Goal: Task Accomplishment & Management: Manage account settings

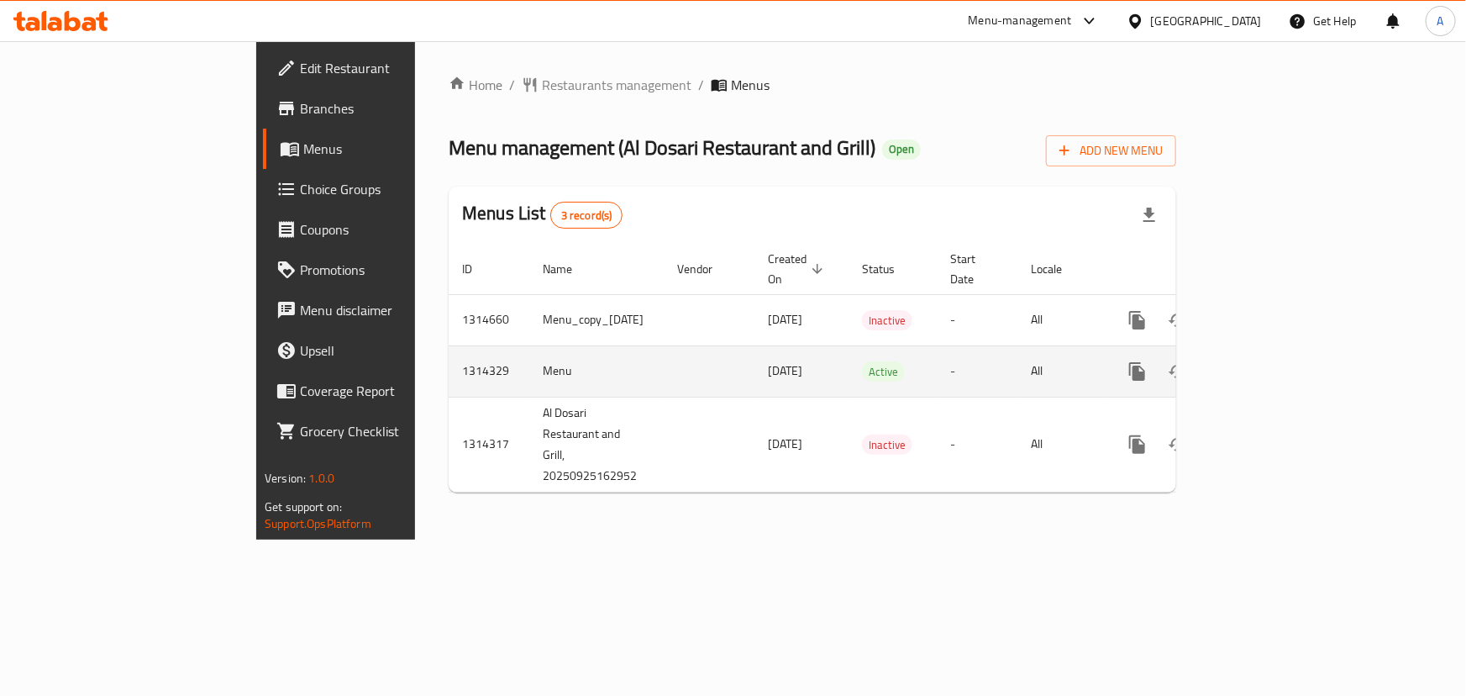
click at [1266, 364] on icon "enhanced table" at bounding box center [1258, 371] width 15 height 15
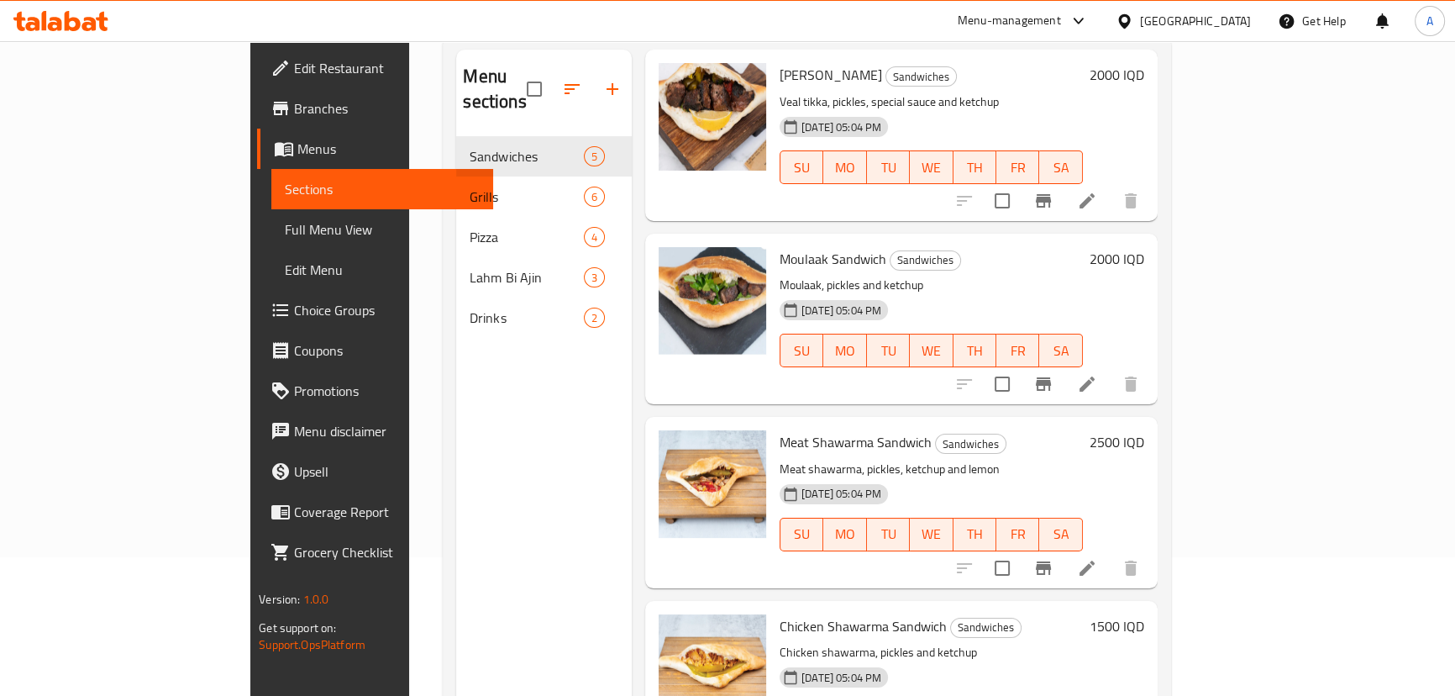
scroll to position [152, 0]
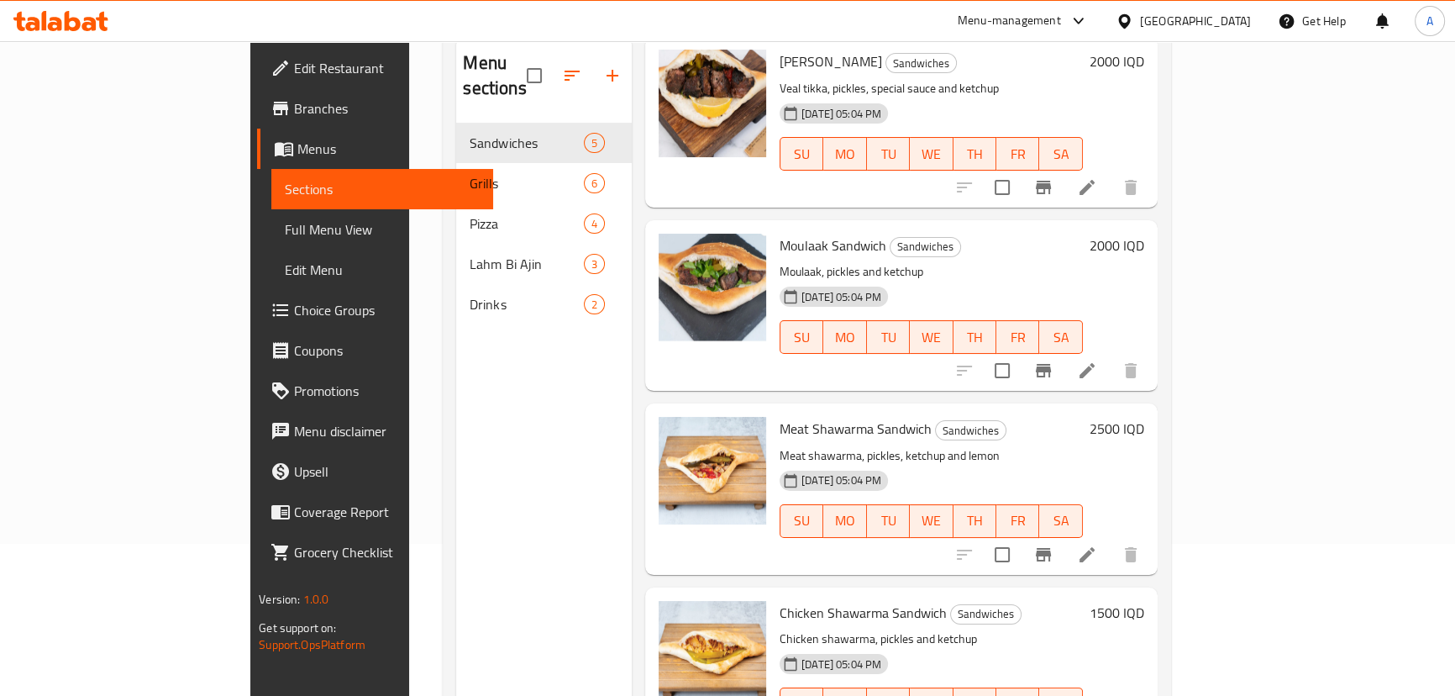
click at [1144, 417] on h6 "2500 IQD" at bounding box center [1117, 429] width 55 height 24
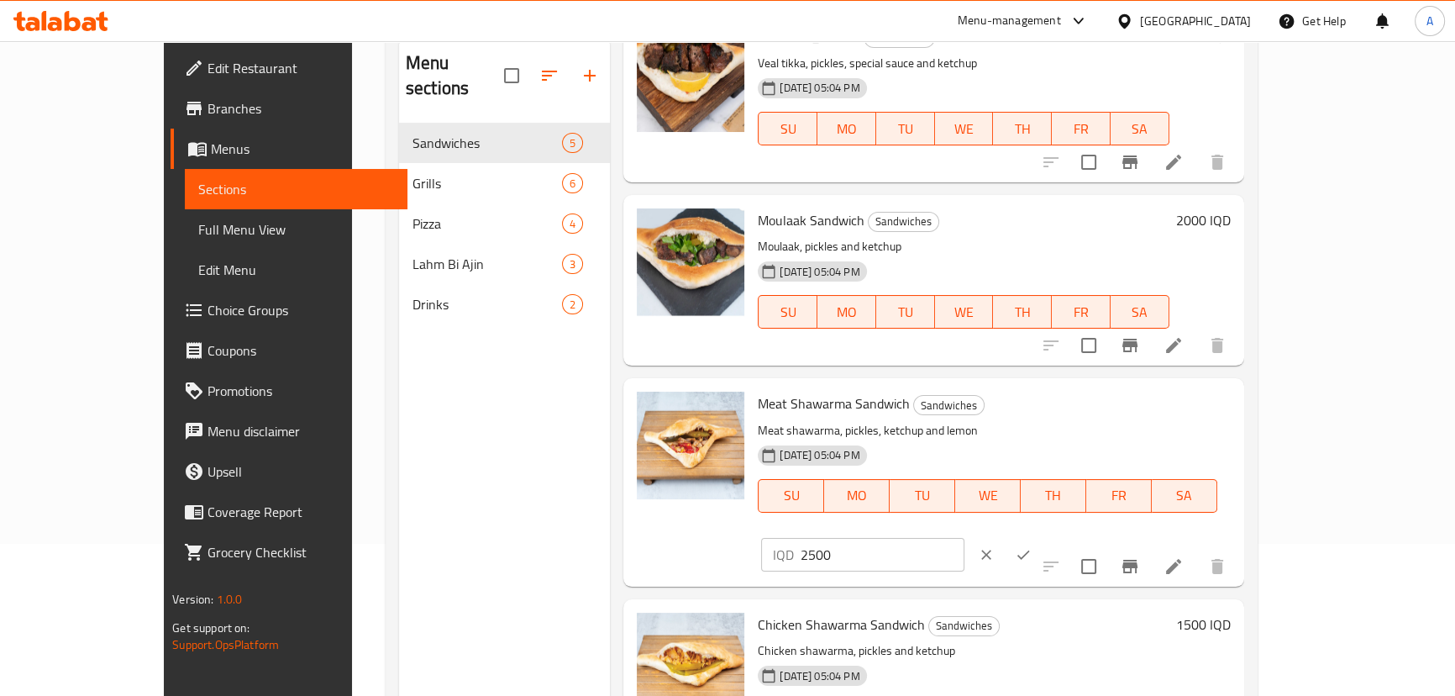
click at [991, 549] on icon "clear" at bounding box center [986, 554] width 10 height 10
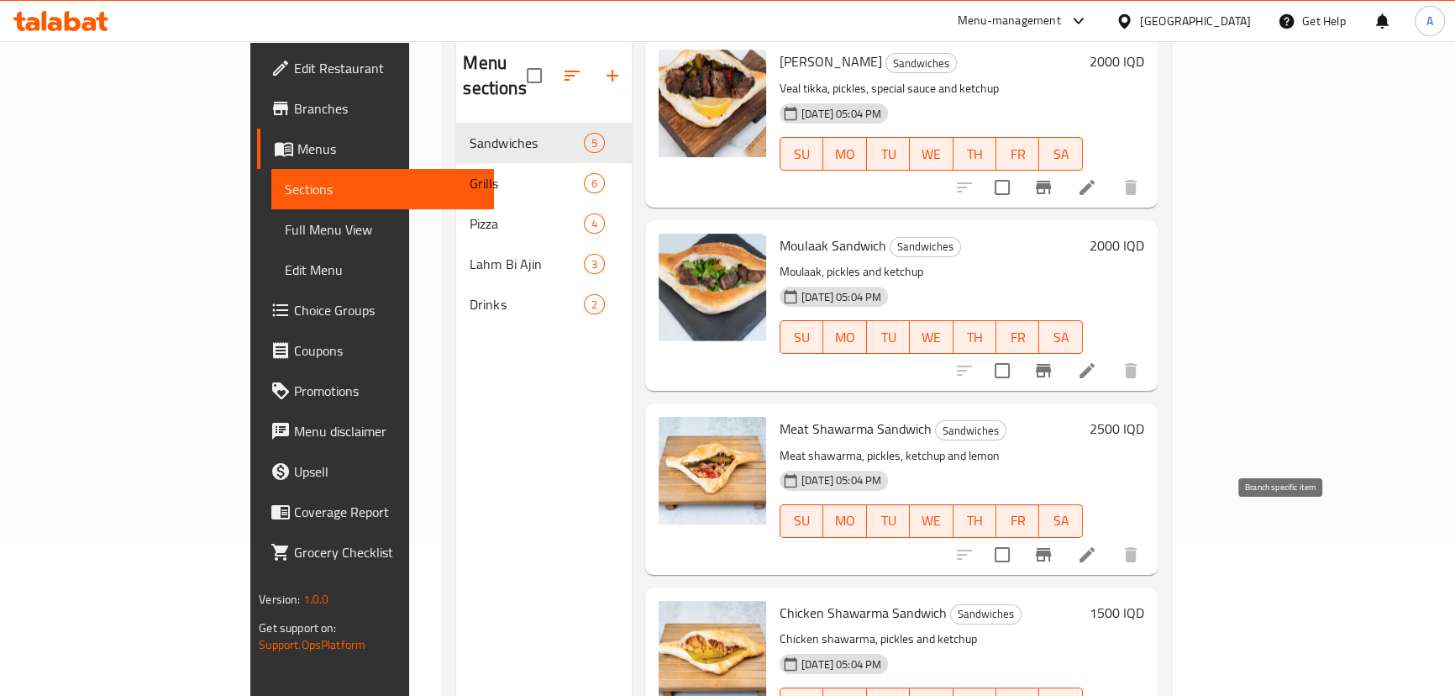
click at [1054, 544] on icon "Branch-specific-item" at bounding box center [1043, 554] width 20 height 20
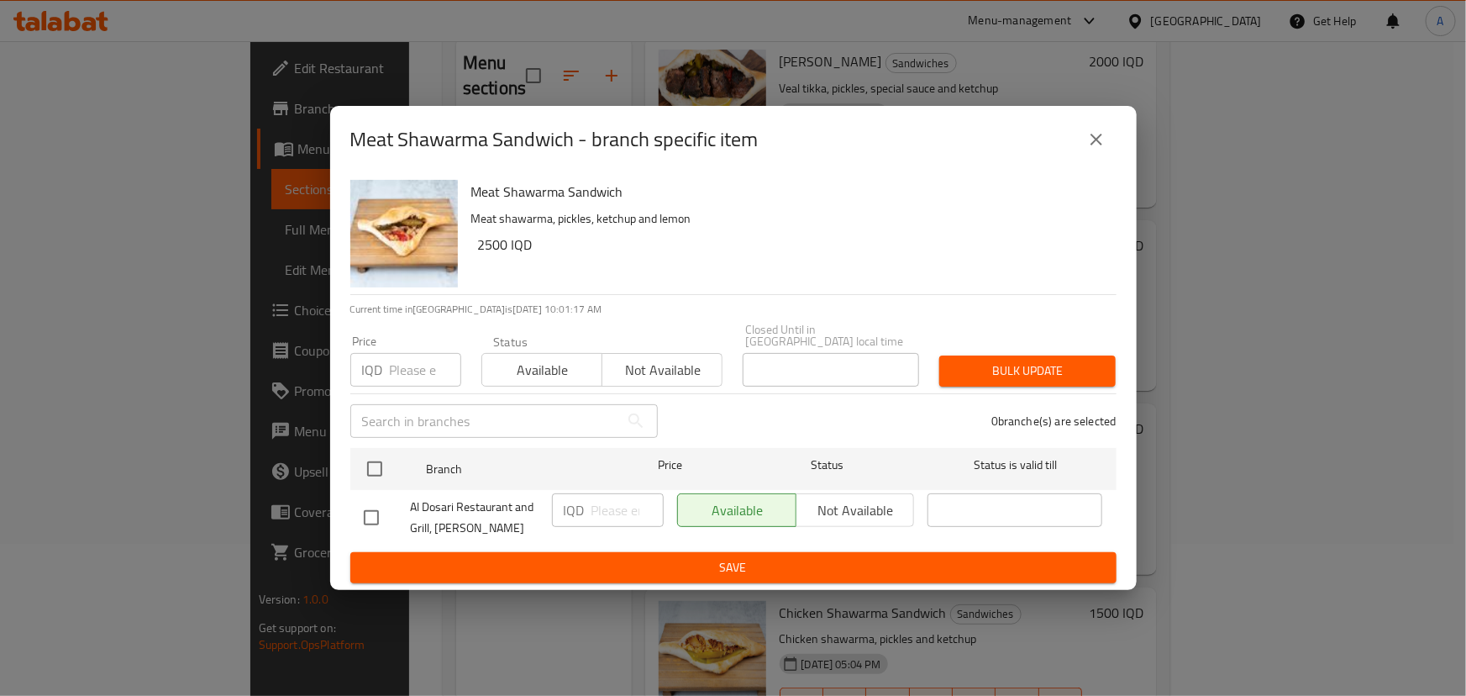
click at [1094, 144] on icon "close" at bounding box center [1097, 140] width 12 height 12
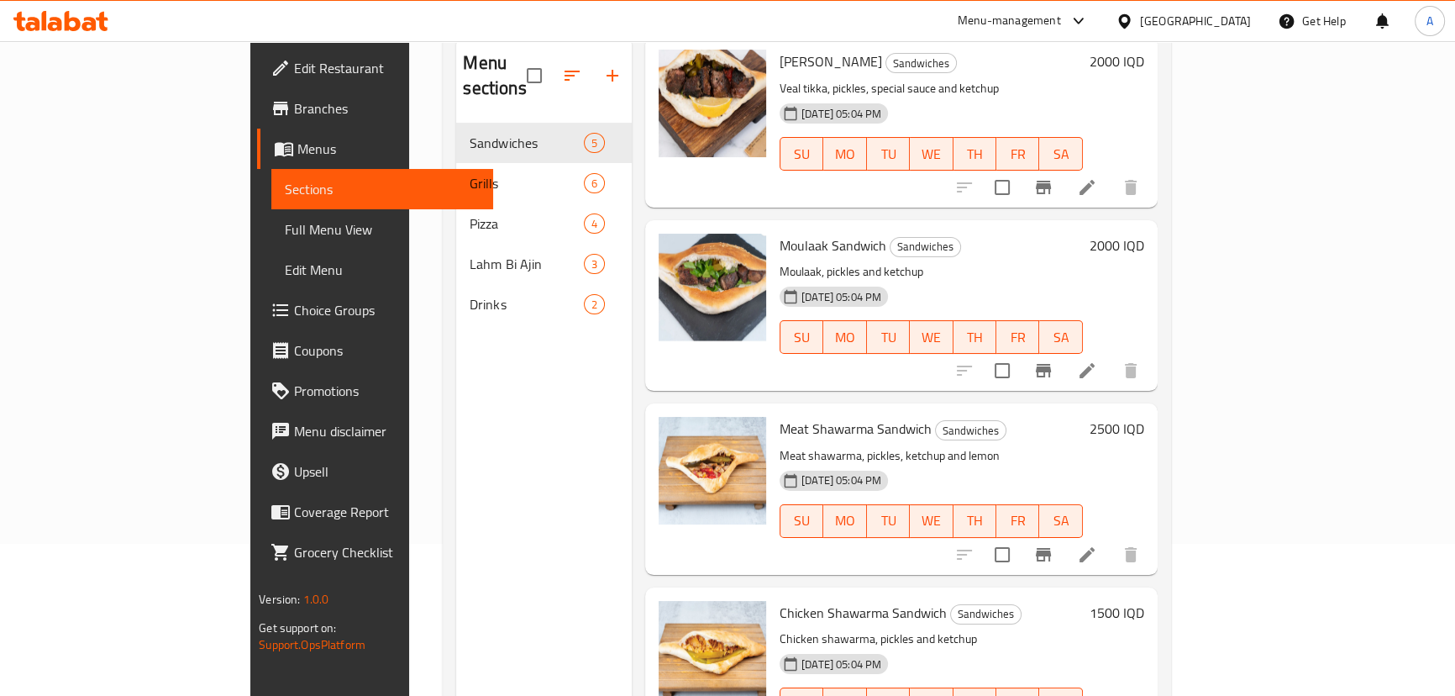
click at [1144, 417] on h6 "2500 IQD" at bounding box center [1117, 429] width 55 height 24
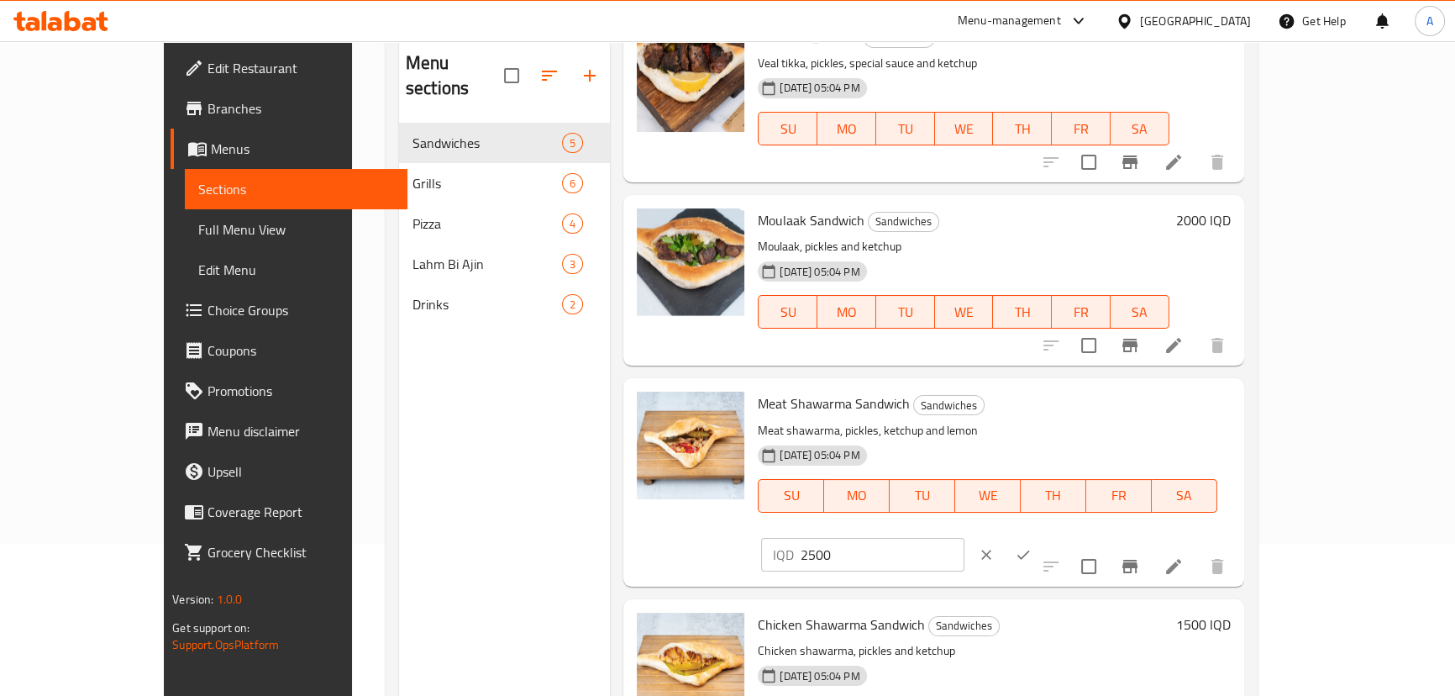
click at [964, 538] on input "2500" at bounding box center [882, 555] width 163 height 34
drag, startPoint x: 1168, startPoint y: 413, endPoint x: 1134, endPoint y: 419, distance: 34.1
click at [964, 538] on div "IQD 2500 ​" at bounding box center [862, 555] width 202 height 34
type input "3000"
click at [1042, 536] on button "ok" at bounding box center [1023, 554] width 37 height 37
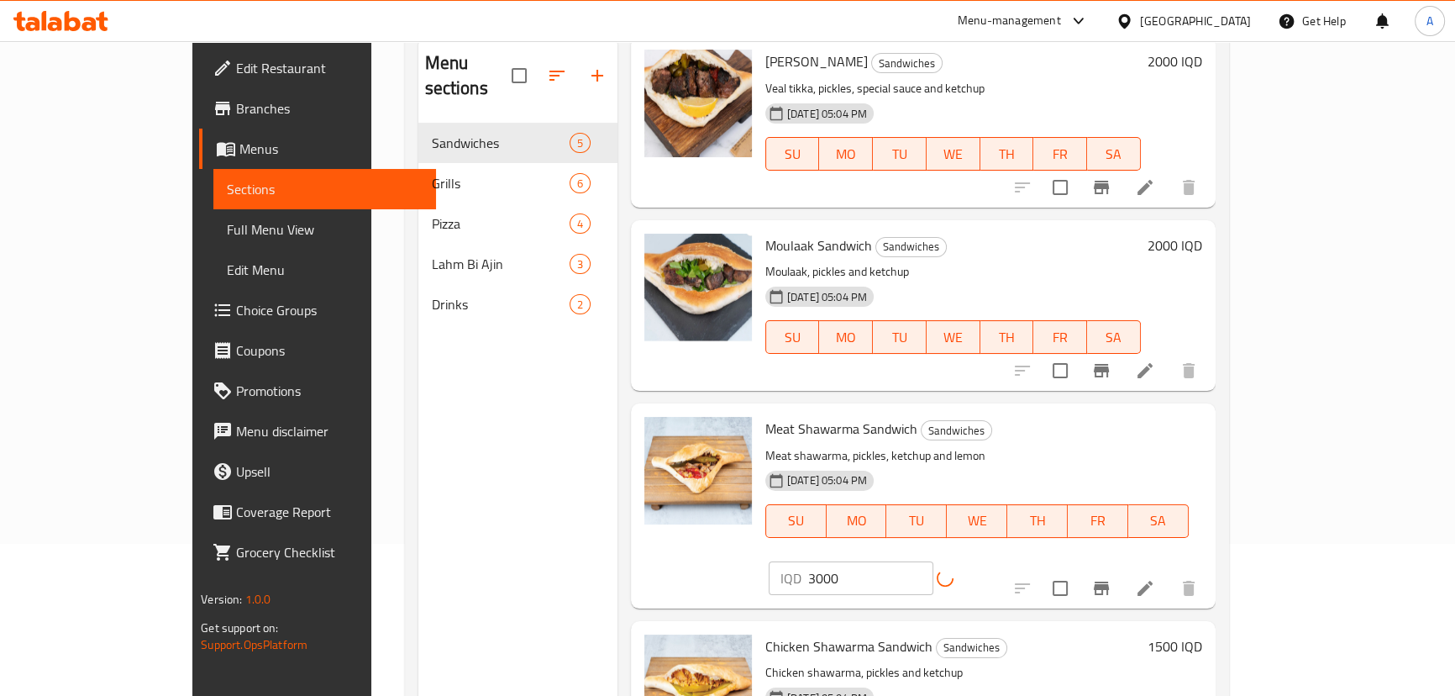
scroll to position [235, 0]
